Goal: Task Accomplishment & Management: Use online tool/utility

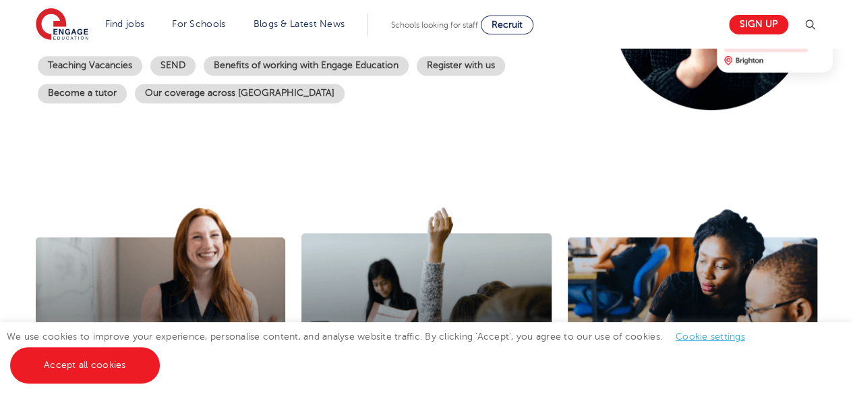
scroll to position [270, 0]
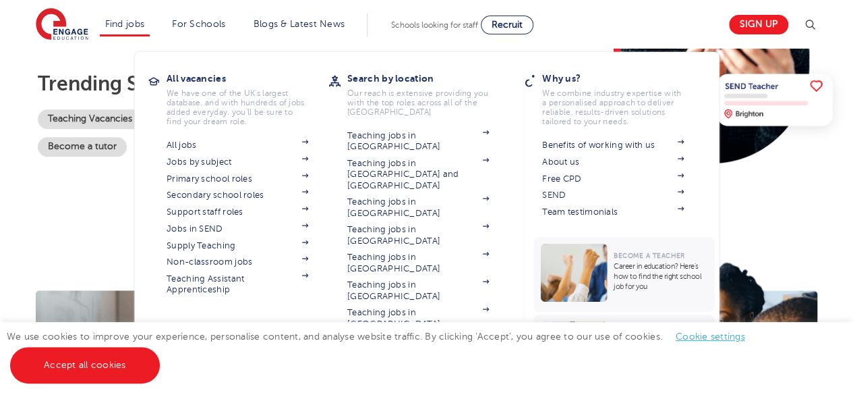
click at [138, 29] on li "Find jobs All vacancies We have one of the UK's largest database. and with hund…" at bounding box center [125, 24] width 51 height 23
click at [138, 28] on link "Find jobs" at bounding box center [125, 24] width 40 height 10
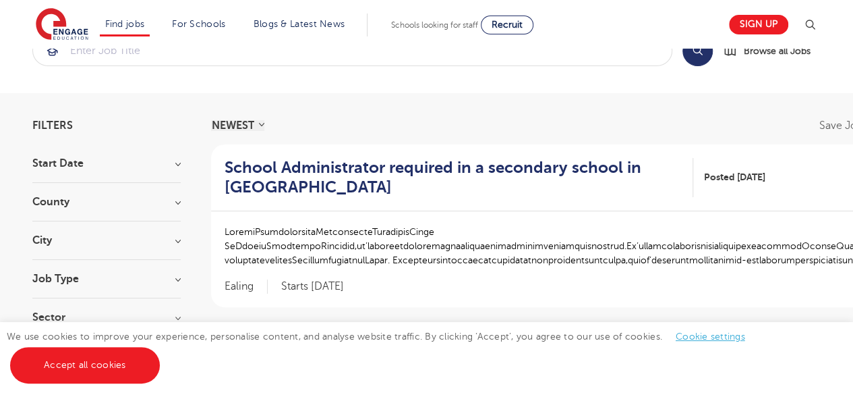
scroll to position [67, 0]
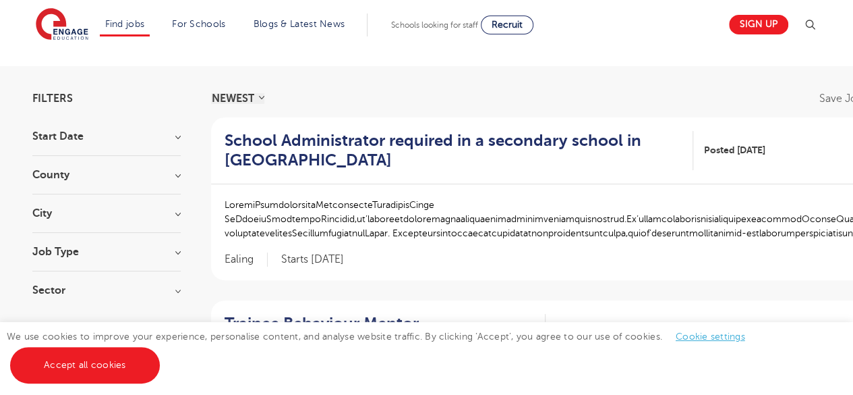
click at [119, 219] on div "City Hounslow 67 [GEOGRAPHIC_DATA] 43 Ealing 39 Bromley 37 [GEOGRAPHIC_DATA] 35…" at bounding box center [106, 220] width 148 height 25
click at [123, 211] on h3 "City" at bounding box center [106, 213] width 148 height 11
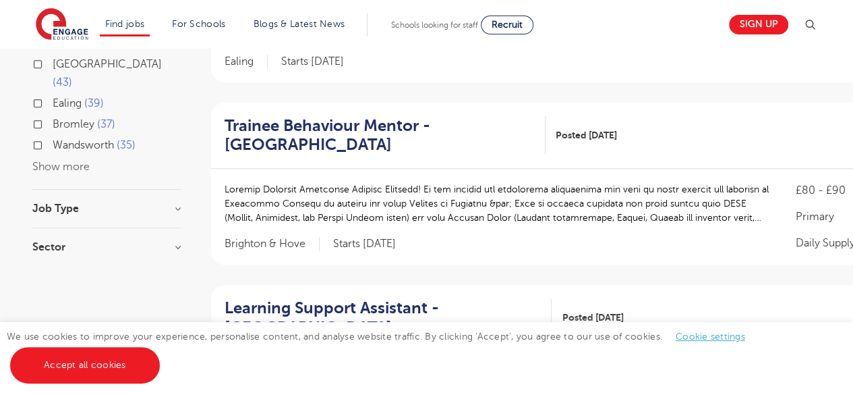
scroll to position [270, 0]
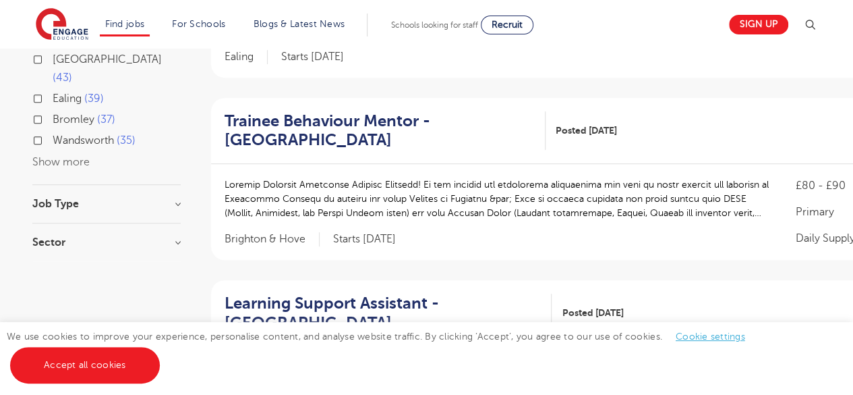
click at [53, 156] on button "Show more" at bounding box center [60, 162] width 57 height 12
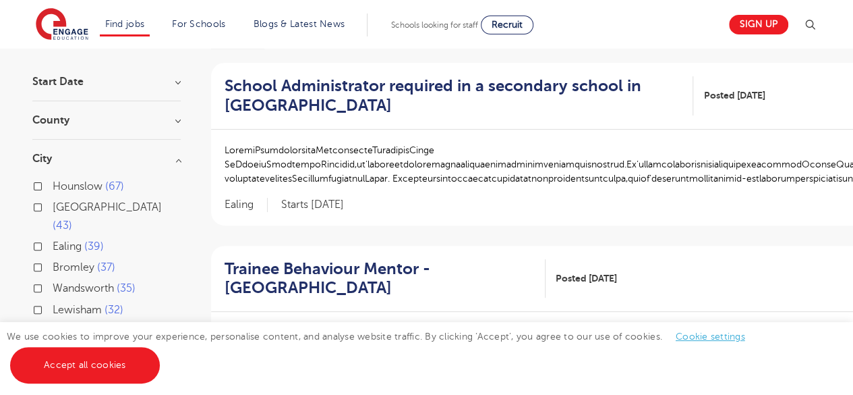
scroll to position [0, 0]
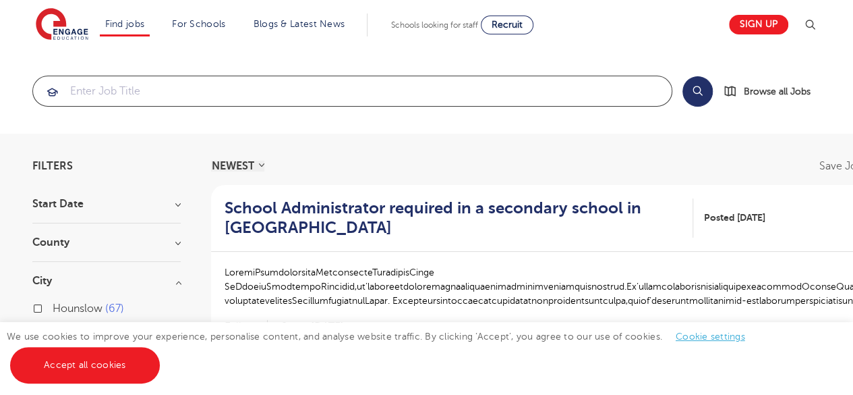
click at [152, 90] on input "search" at bounding box center [352, 91] width 639 height 30
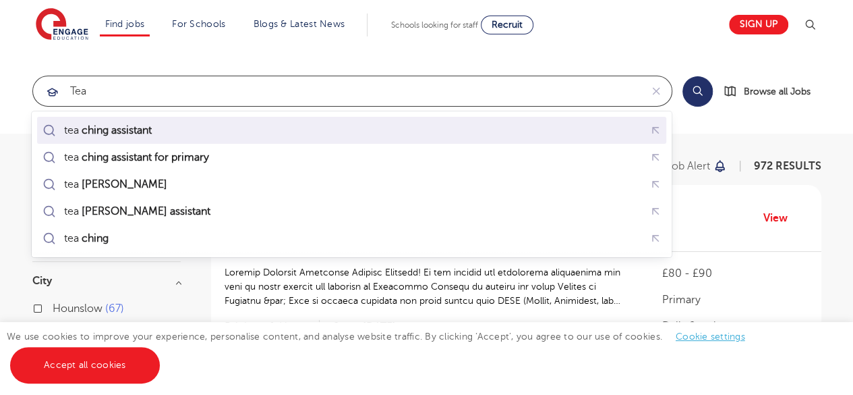
click at [134, 124] on mark "ching assistant" at bounding box center [116, 130] width 74 height 16
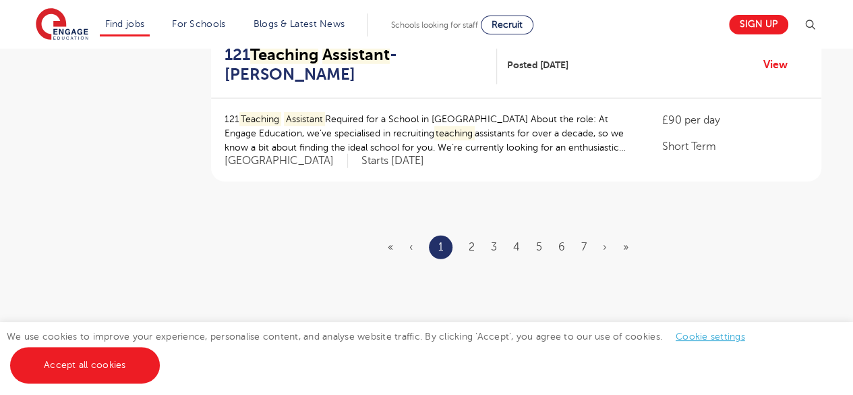
scroll to position [1888, 0]
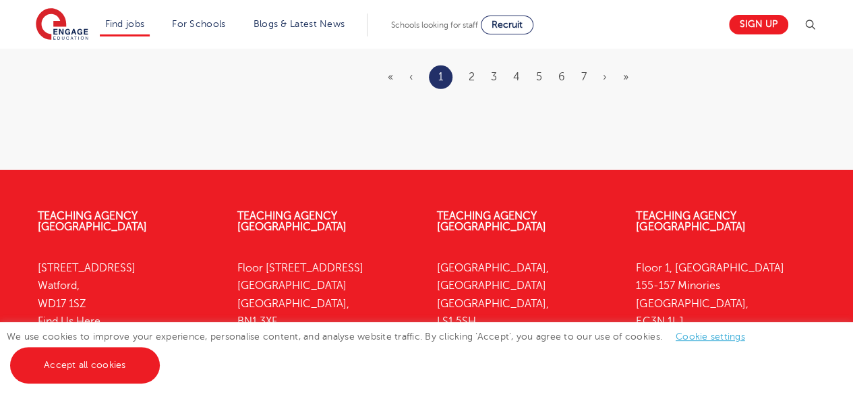
type input "teaching assistant"
click at [468, 73] on ul "« ‹ 1 2 3 4 5 6 7 › »" at bounding box center [516, 77] width 257 height 24
click at [470, 78] on link "2" at bounding box center [472, 77] width 6 height 12
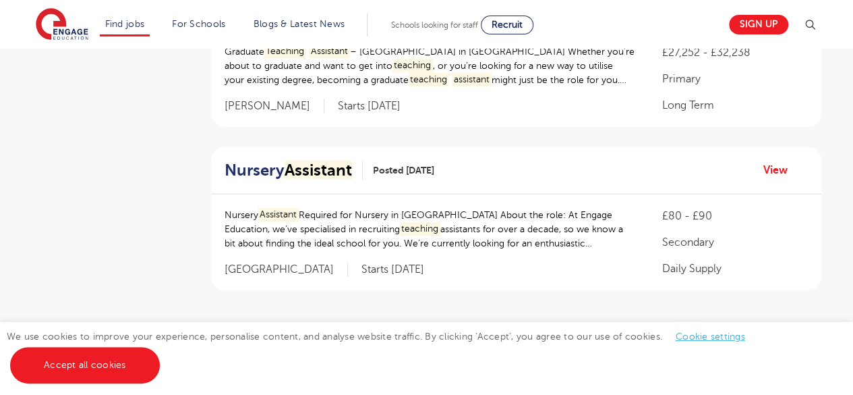
scroll to position [1686, 0]
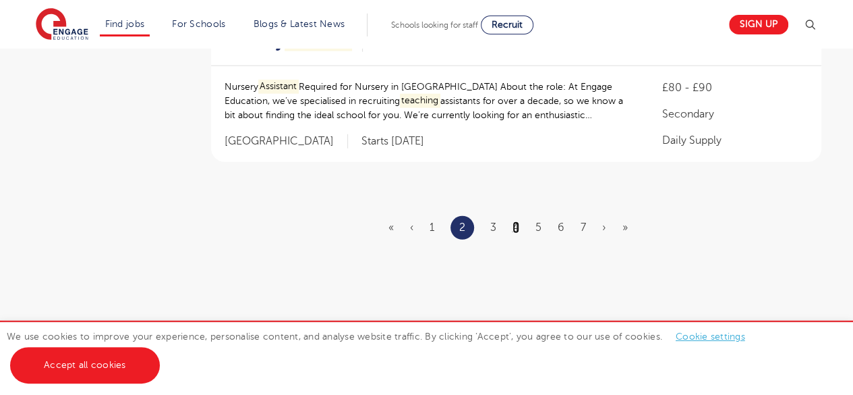
click at [514, 221] on link "4" at bounding box center [516, 227] width 7 height 12
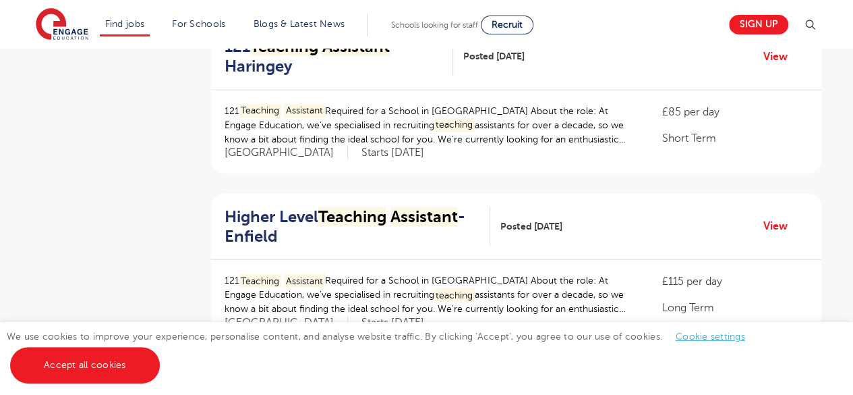
scroll to position [1686, 0]
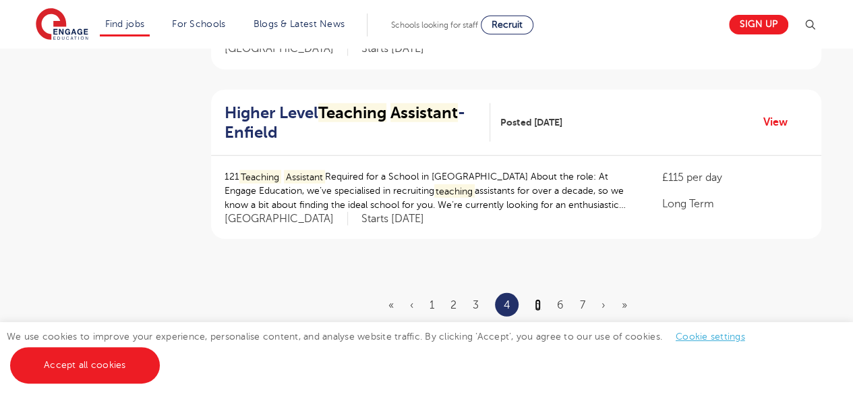
click at [540, 299] on link "5" at bounding box center [538, 305] width 6 height 12
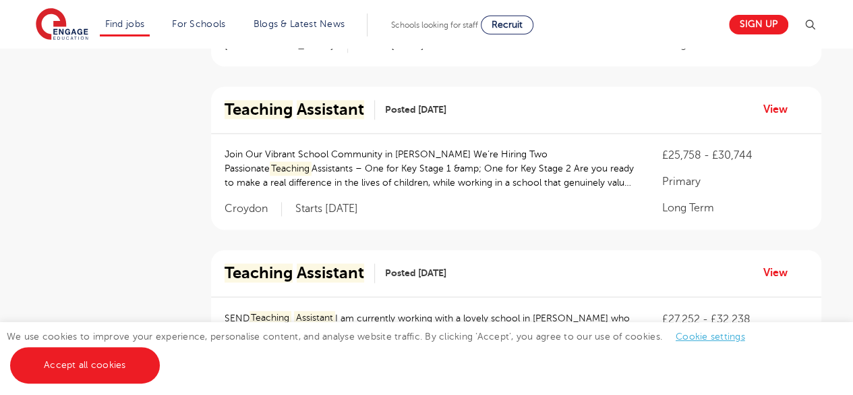
scroll to position [944, 0]
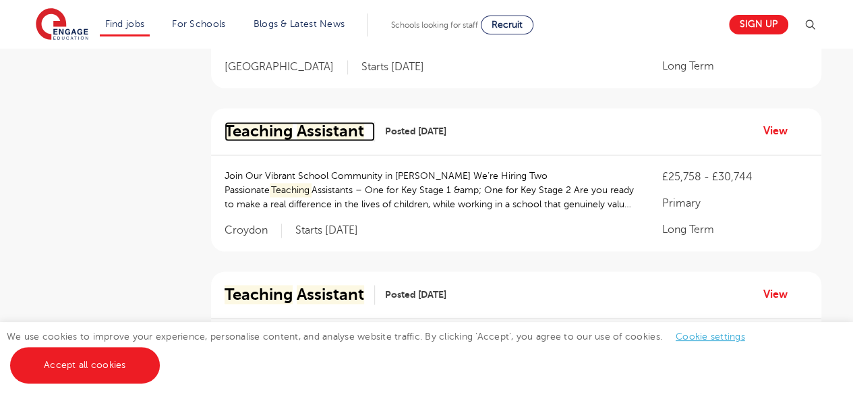
click at [337, 134] on mark "Assistant" at bounding box center [330, 130] width 67 height 19
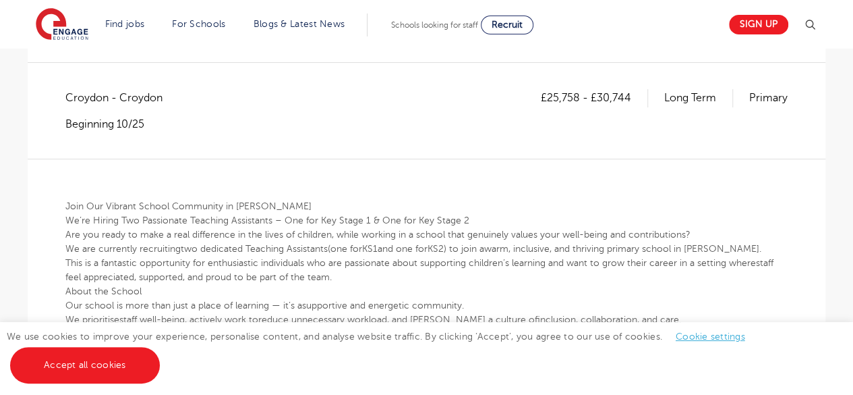
scroll to position [202, 0]
